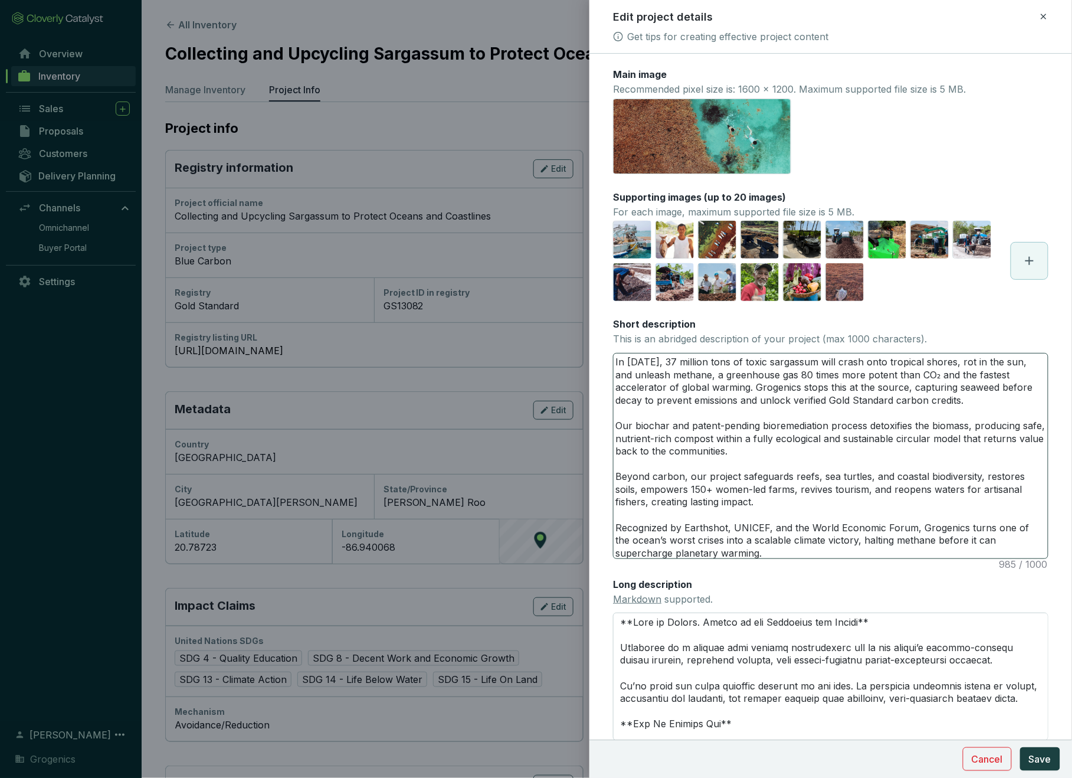
drag, startPoint x: 724, startPoint y: 497, endPoint x: 616, endPoint y: 474, distance: 110.3
click at [615, 474] on textarea "In [DATE], 37 million tons of toxic sargassum will crash onto tropical shores, …" at bounding box center [831, 455] width 434 height 205
click at [617, 423] on textarea "In [DATE], 37 million tons of toxic sargassum will crash onto tropical shores, …" at bounding box center [831, 455] width 434 height 205
drag, startPoint x: 617, startPoint y: 422, endPoint x: 789, endPoint y: 493, distance: 186.0
click at [788, 493] on textarea "In [DATE], 37 million tons of toxic sargassum will crash onto tropical shores, …" at bounding box center [831, 455] width 434 height 205
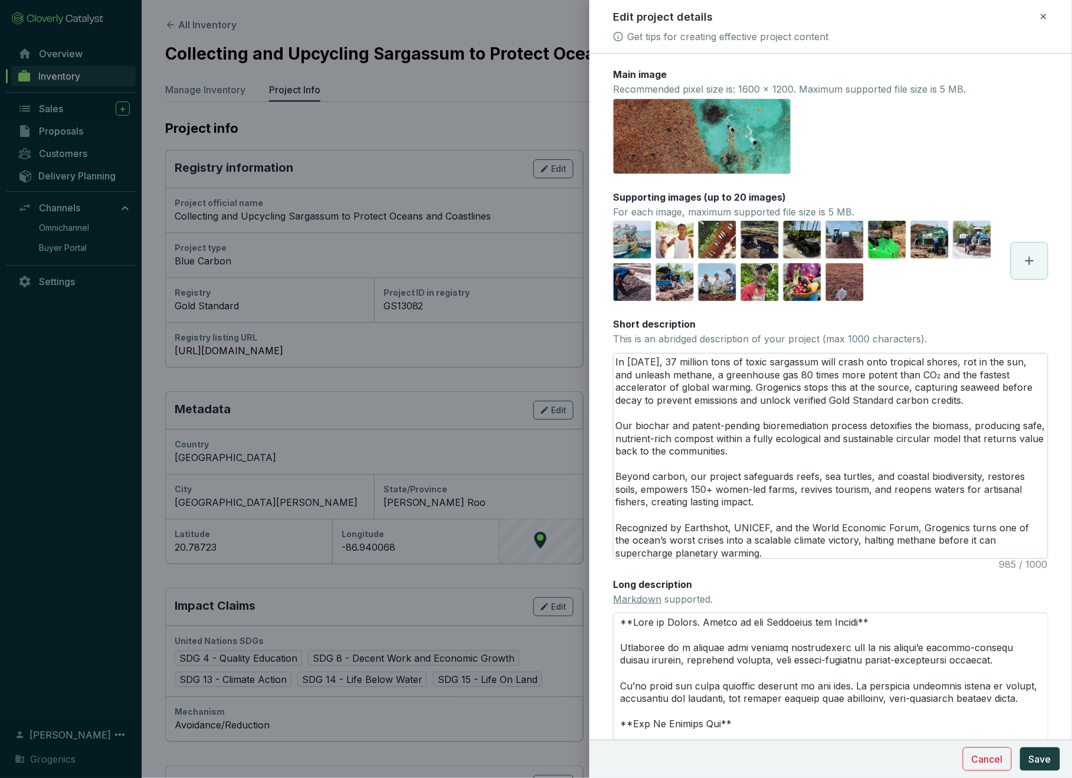
click at [675, 502] on textarea "In [DATE], 37 million tons of toxic sargassum will crash onto tropical shores, …" at bounding box center [831, 455] width 434 height 205
click at [661, 501] on textarea "In [DATE], 37 million tons of toxic sargassum will crash onto tropical shores, …" at bounding box center [831, 455] width 434 height 205
drag, startPoint x: 654, startPoint y: 499, endPoint x: 744, endPoint y: 499, distance: 89.7
click at [744, 499] on textarea "In [DATE], 37 million tons of toxic sargassum will crash onto tropical shores, …" at bounding box center [831, 455] width 434 height 205
click at [617, 498] on textarea "In [DATE], 37 million tons of toxic sargassum will crash onto tropical shores, …" at bounding box center [831, 455] width 434 height 205
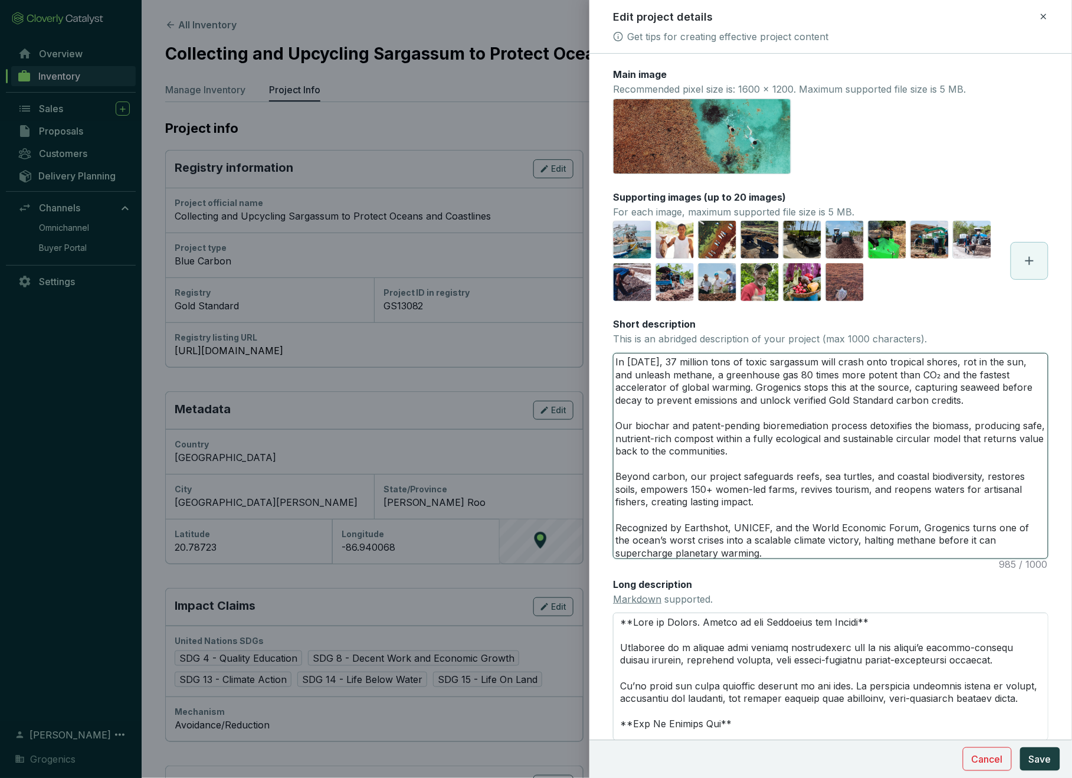
drag, startPoint x: 617, startPoint y: 498, endPoint x: 737, endPoint y: 499, distance: 120.9
click at [737, 499] on textarea "In [DATE], 37 million tons of toxic sargassum will crash onto tropical shores, …" at bounding box center [831, 455] width 434 height 205
paste textarea "securing resilient futures"
type textarea "In [DATE], 37 million tons of toxic sargassum will crash onto tropical shores, …"
click at [724, 548] on textarea "In [DATE], 37 million tons of toxic sargassum will crash onto tropical shores, …" at bounding box center [831, 455] width 434 height 205
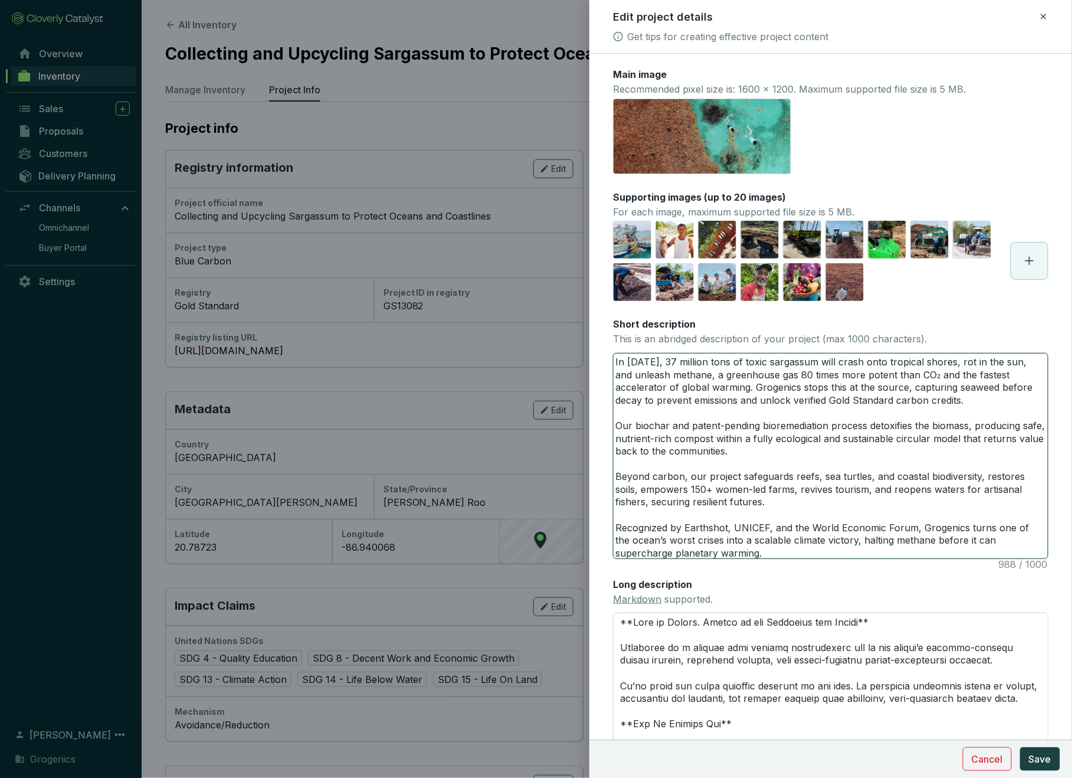
drag, startPoint x: 724, startPoint y: 548, endPoint x: 606, endPoint y: 360, distance: 221.3
click at [606, 360] on form "Main image Recommended pixel size is: 1600 x 1200. Maximum supported file size …" at bounding box center [830, 467] width 483 height 799
click at [731, 427] on textarea "In [DATE], 37 million tons of toxic sargassum will crash onto tropical shores, …" at bounding box center [831, 455] width 434 height 205
click at [803, 486] on textarea "In [DATE], 37 million tons of toxic sargassum will crash onto tropical shores, …" at bounding box center [831, 455] width 434 height 205
paste textarea
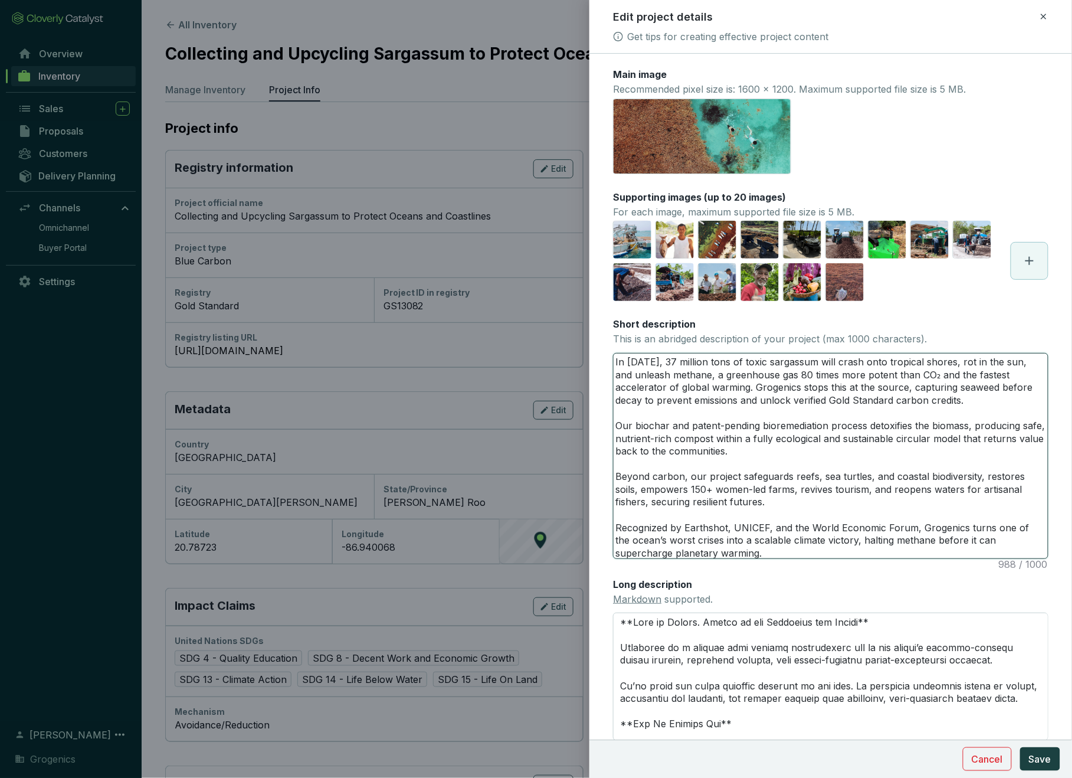
type textarea "In [DATE], 37 million tons of toxic sargassum will crash onto tropical shores, …"
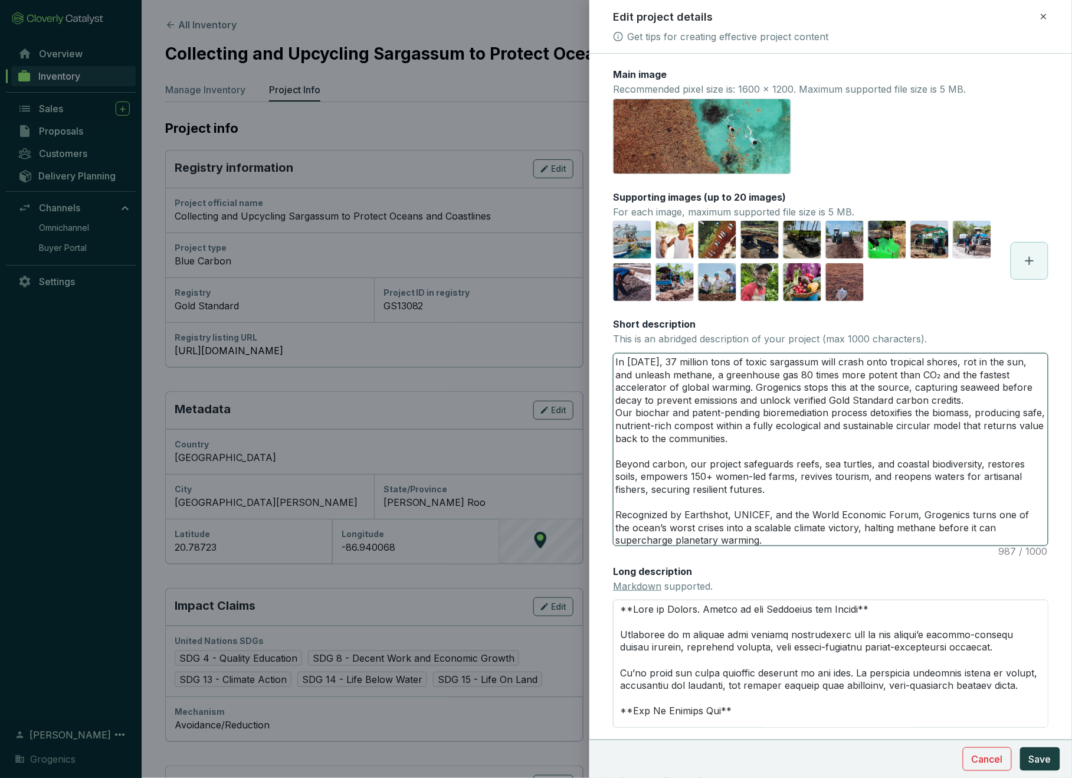
click at [948, 398] on textarea "In [DATE], 37 million tons of toxic sargassum will crash onto tropical shores, …" at bounding box center [831, 449] width 434 height 192
type textarea "In [DATE], 37 million tons of toxic sargassum will crash onto tropical shores, …"
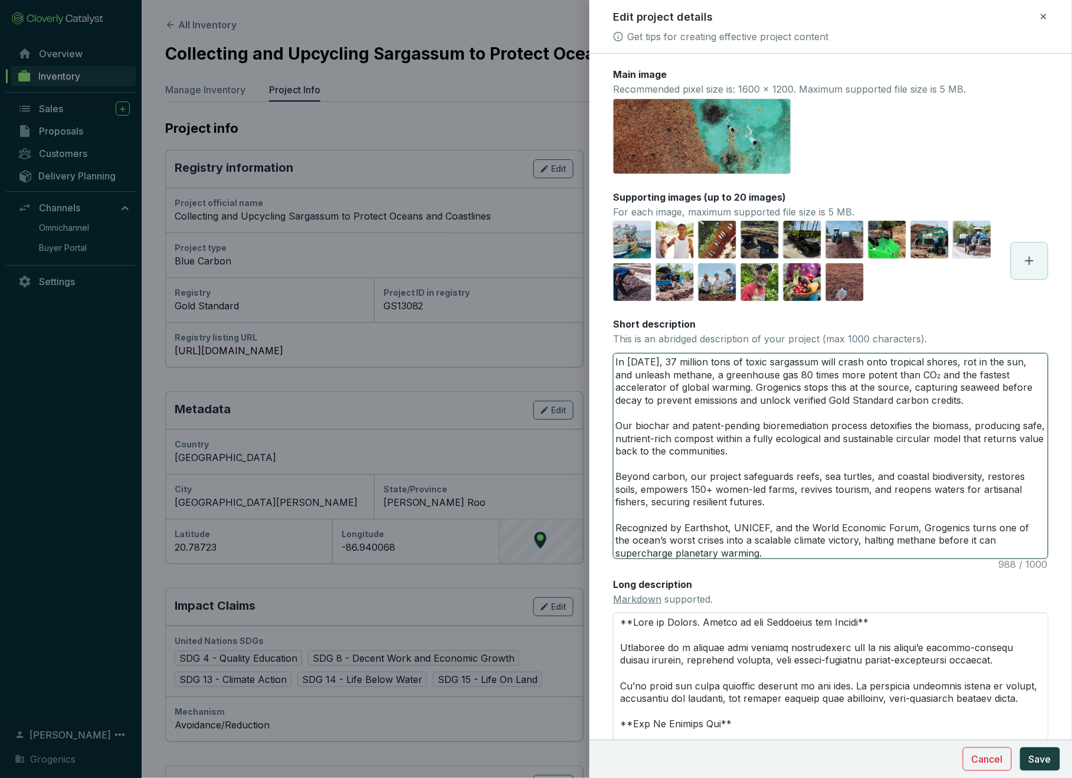
click at [733, 549] on textarea "In [DATE], 37 million tons of toxic sargassum will crash onto tropical shores, …" at bounding box center [831, 455] width 434 height 205
click at [618, 437] on textarea "In [DATE], 37 million tons of toxic sargassum will crash onto tropical shores, …" at bounding box center [831, 455] width 434 height 205
type textarea "In [DATE], 37 million tons of toxic sargassum will crash onto tropical shores, …"
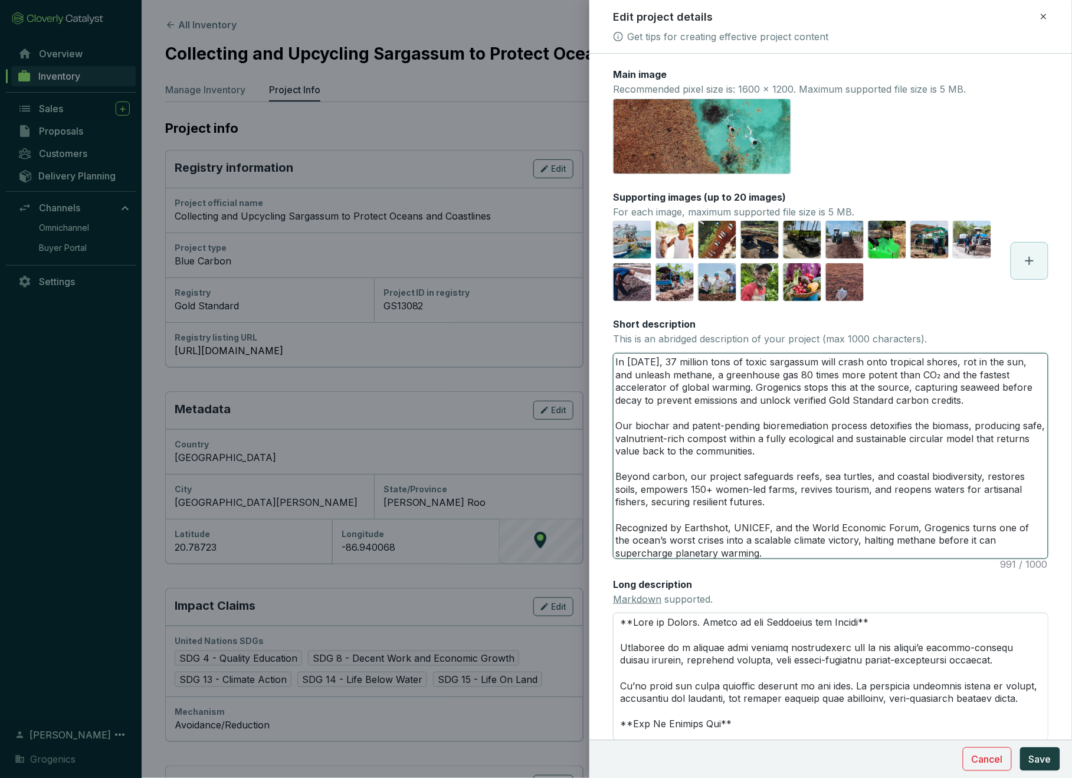
type textarea "In [DATE], 37 million tons of toxic sargassum will crash onto tropical shores, …"
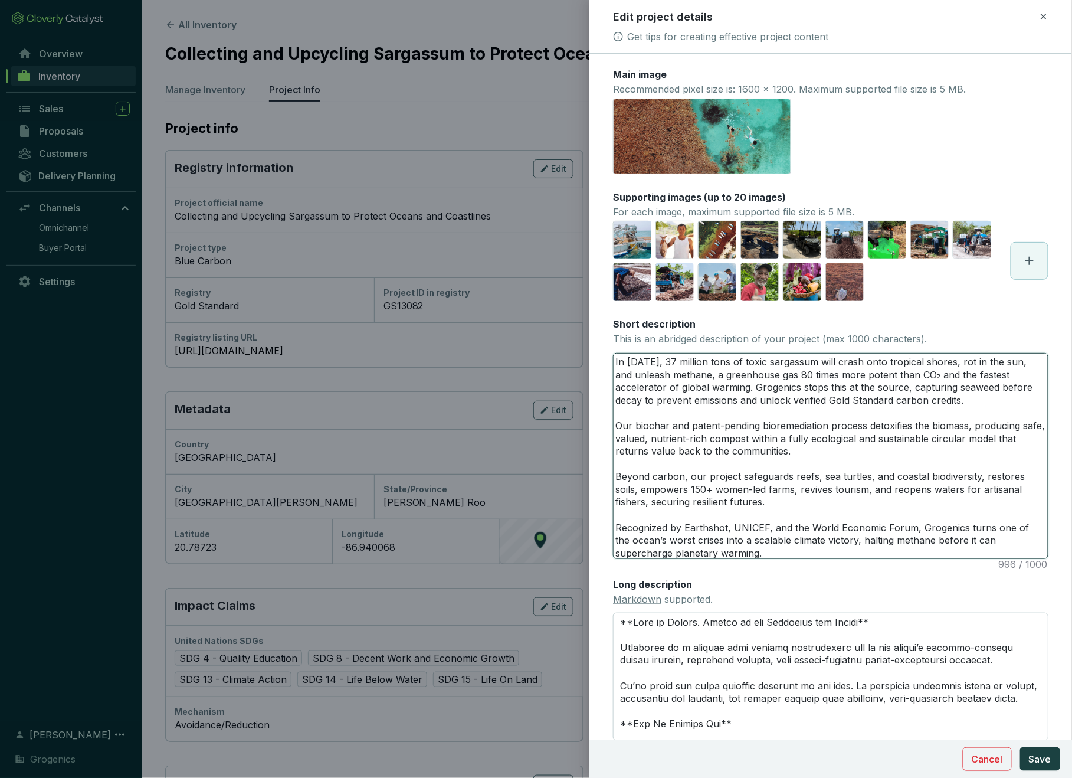
drag, startPoint x: 650, startPoint y: 437, endPoint x: 615, endPoint y: 435, distance: 34.3
click at [615, 435] on textarea "In [DATE], 37 million tons of toxic sargassum will crash onto tropical shores, …" at bounding box center [831, 455] width 434 height 205
type textarea "In [DATE], 37 million tons of toxic sargassum will crash onto tropical shores, …"
click at [791, 457] on textarea "In [DATE], 37 million tons of toxic sargassum will crash onto tropical shores, …" at bounding box center [831, 455] width 434 height 205
click at [617, 447] on textarea "In [DATE], 37 million tons of toxic sargassum will crash onto tropical shores, …" at bounding box center [831, 455] width 434 height 205
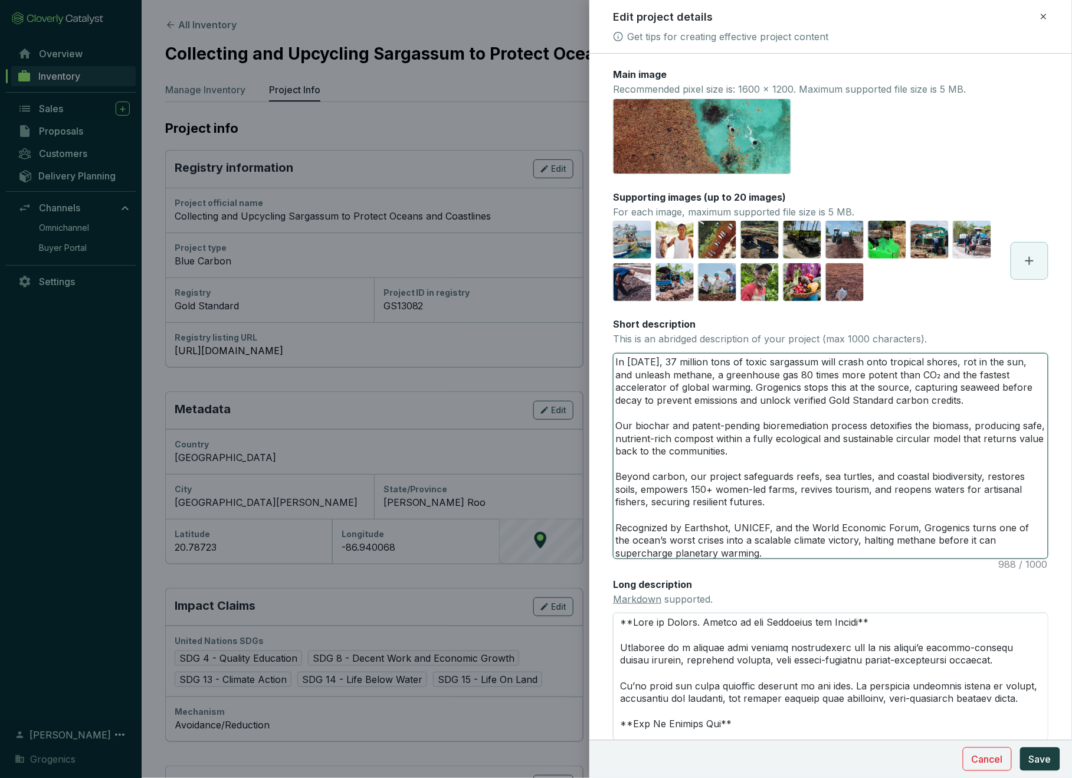
drag, startPoint x: 617, startPoint y: 447, endPoint x: 750, endPoint y: 448, distance: 133.3
click at [750, 448] on textarea "In [DATE], 37 million tons of toxic sargassum will crash onto tropical shores, …" at bounding box center [831, 455] width 434 height 205
paste textarea "directly to the communities most aff"
type textarea "In [DATE], 37 million tons of toxic sargassum will crash onto tropical shores, …"
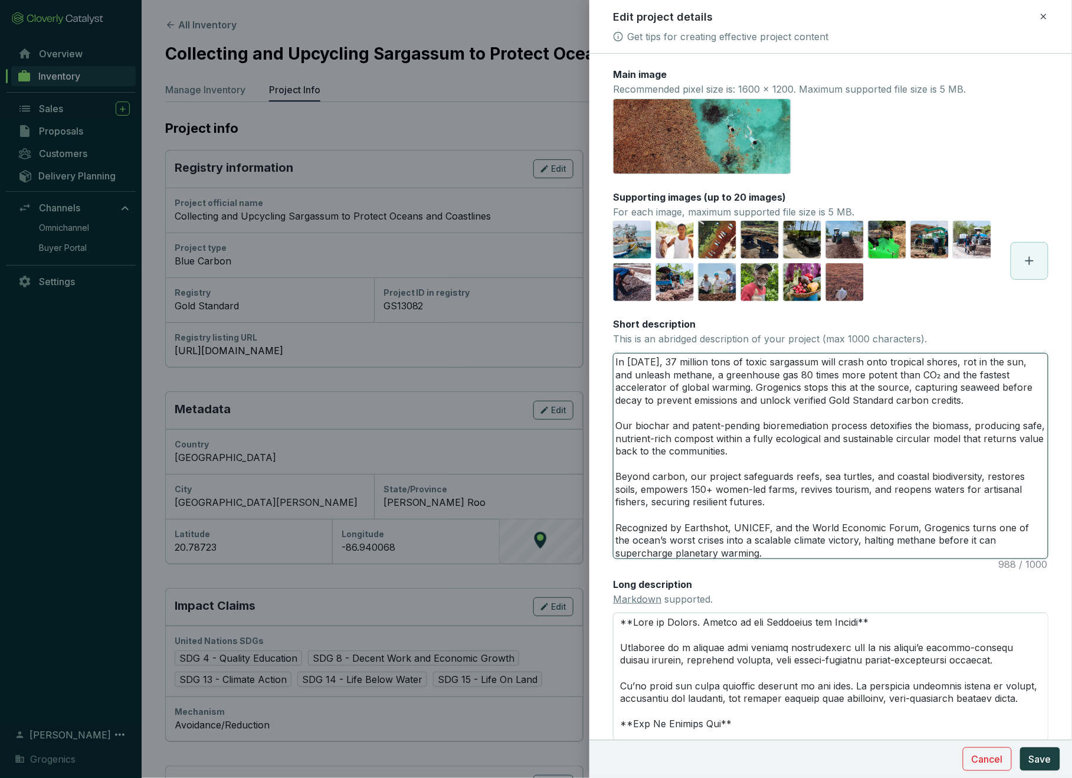
click at [749, 452] on textarea "In [DATE], 37 million tons of toxic sargassum will crash onto tropical shores, …" at bounding box center [831, 455] width 434 height 205
click at [683, 476] on textarea "In [DATE], 37 million tons of toxic sargassum will crash onto tropical shores, …" at bounding box center [831, 455] width 434 height 205
type textarea "In [DATE], 37 million tons of toxic sargassum will crash onto tropical shores, …"
paste textarea "reduction"
type textarea "In [DATE], 37 million tons of toxic sargassum will crash onto tropical shores, …"
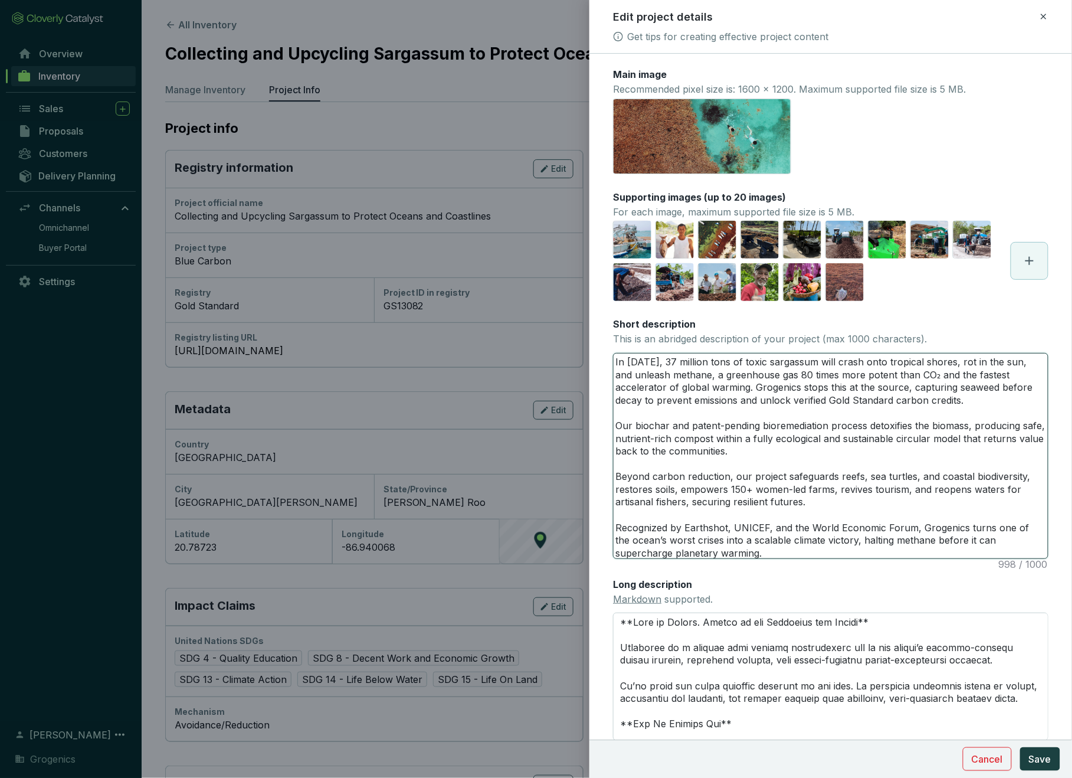
click at [740, 545] on textarea "In [DATE], 37 million tons of toxic sargassum will crash onto tropical shores, …" at bounding box center [831, 455] width 434 height 205
click at [703, 473] on textarea "In [DATE], 37 million tons of toxic sargassum will crash onto tropical shores, …" at bounding box center [831, 455] width 434 height 205
click at [729, 549] on textarea "In [DATE], 37 million tons of toxic sargassum will crash onto tropical shores, …" at bounding box center [831, 455] width 434 height 205
click at [710, 473] on textarea "In [DATE], 37 million tons of toxic sargassum will crash onto tropical shores, …" at bounding box center [831, 455] width 434 height 205
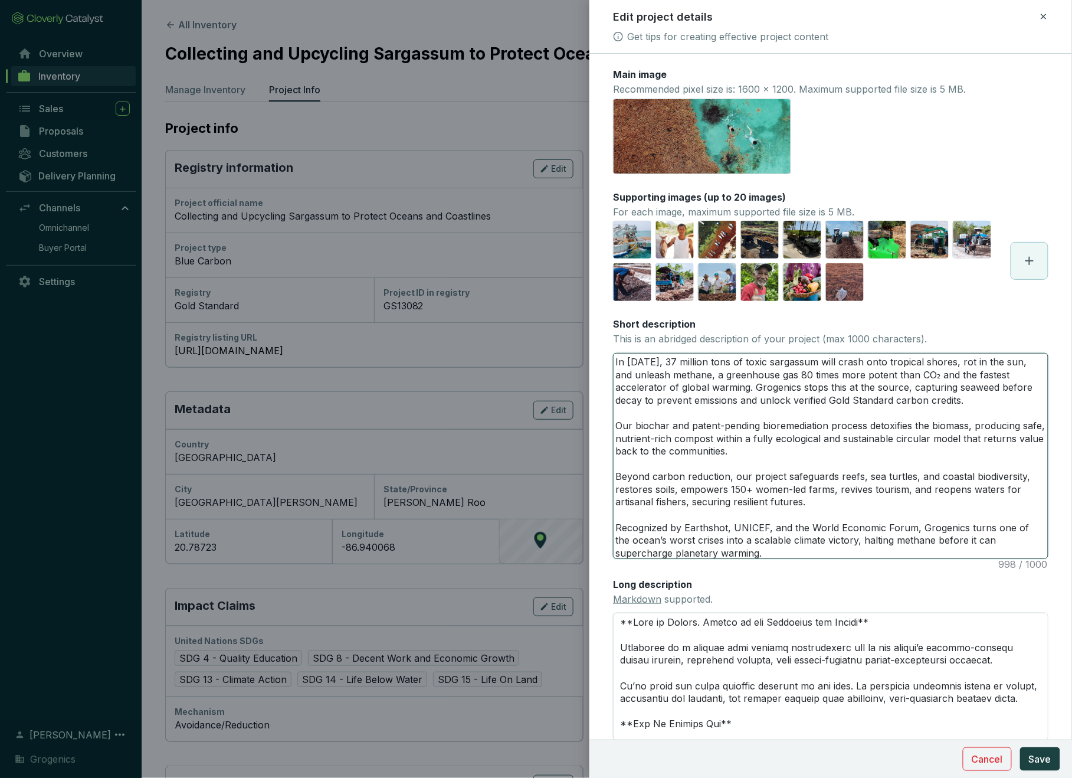
type textarea "In [DATE], 37 million tons of toxic sargassum will crash onto tropical shores, …"
click at [727, 524] on textarea "In [DATE], 37 million tons of toxic sargassum will crash onto tropical shores, …" at bounding box center [831, 455] width 434 height 205
type textarea "In [DATE], 37 million tons of toxic sargassum will crash onto tropical shores, …"
drag, startPoint x: 825, startPoint y: 547, endPoint x: 808, endPoint y: 549, distance: 17.8
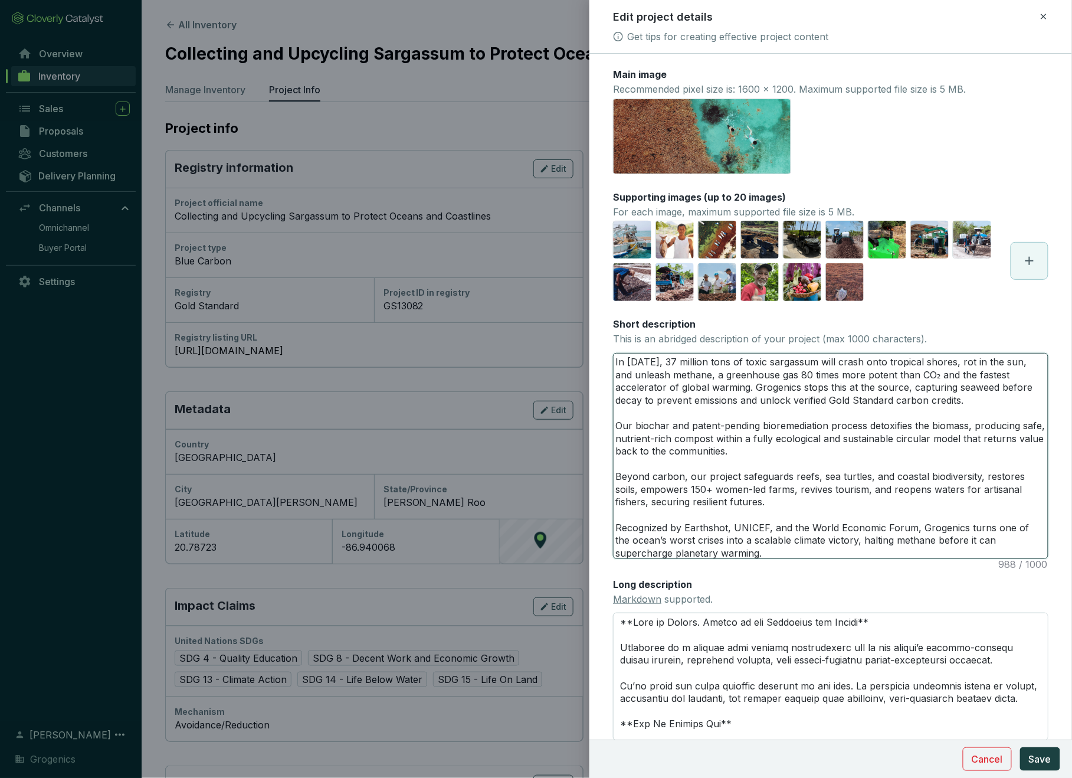
click at [808, 549] on textarea "In [DATE], 37 million tons of toxic sargassum will crash onto tropical shores, …" at bounding box center [831, 455] width 434 height 205
type textarea "In [DATE], 37 million tons of toxic sargassum will crash onto tropical shores, …"
click at [1041, 762] on span "Save" at bounding box center [1040, 759] width 22 height 14
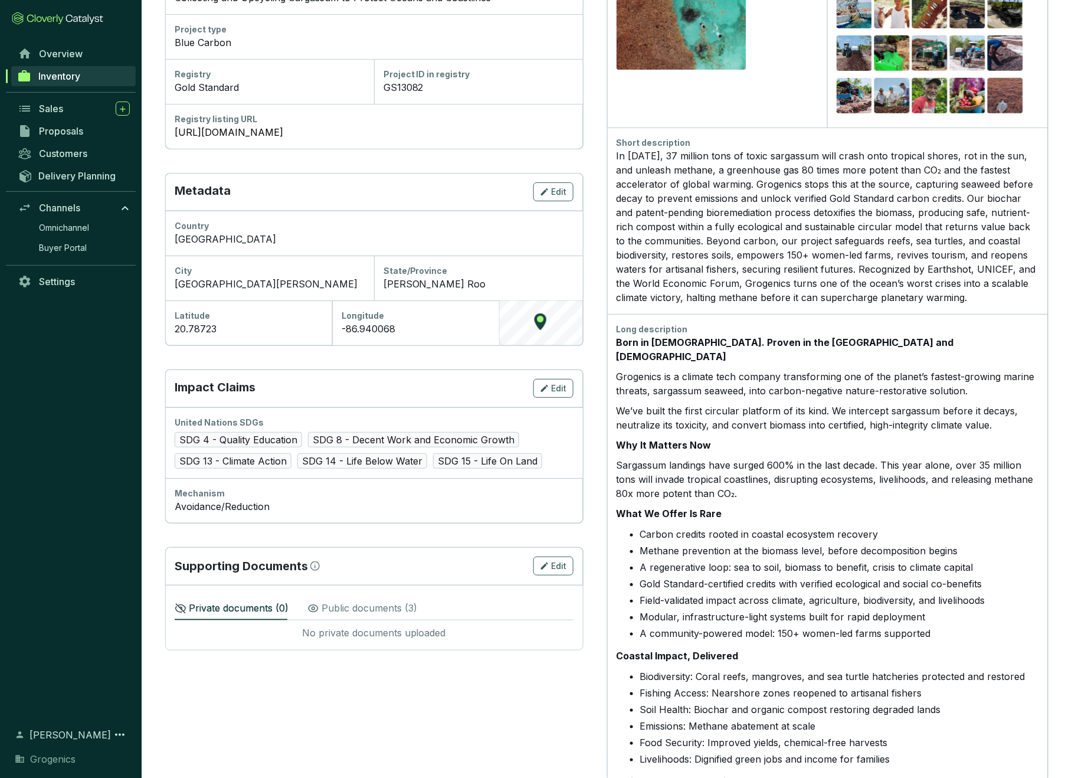
scroll to position [218, 0]
